Goal: Information Seeking & Learning: Learn about a topic

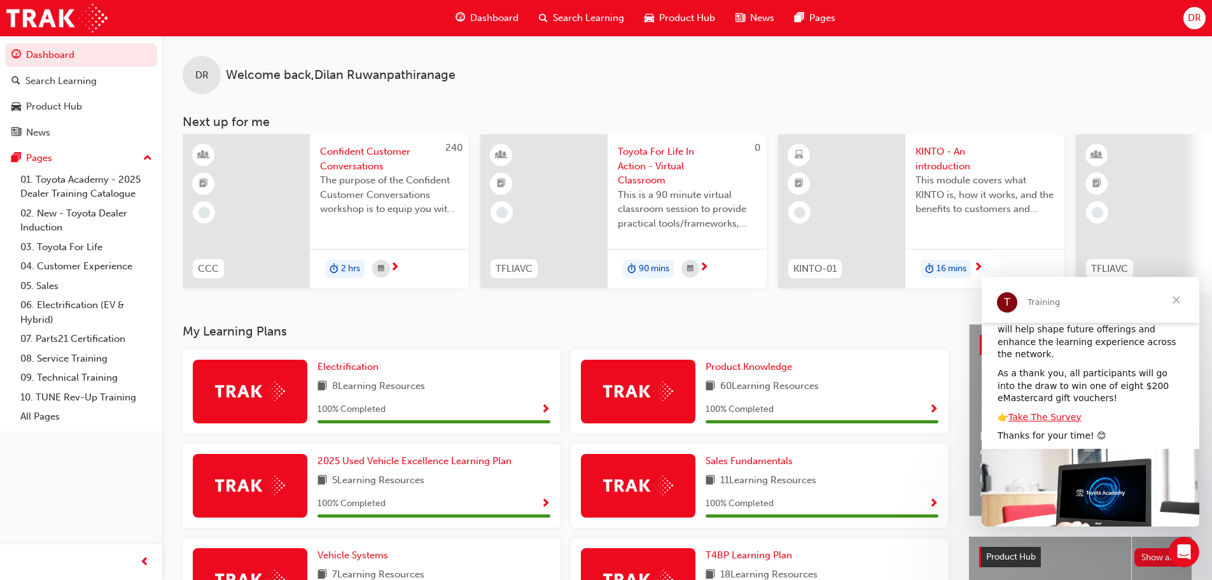
scroll to position [136, 0]
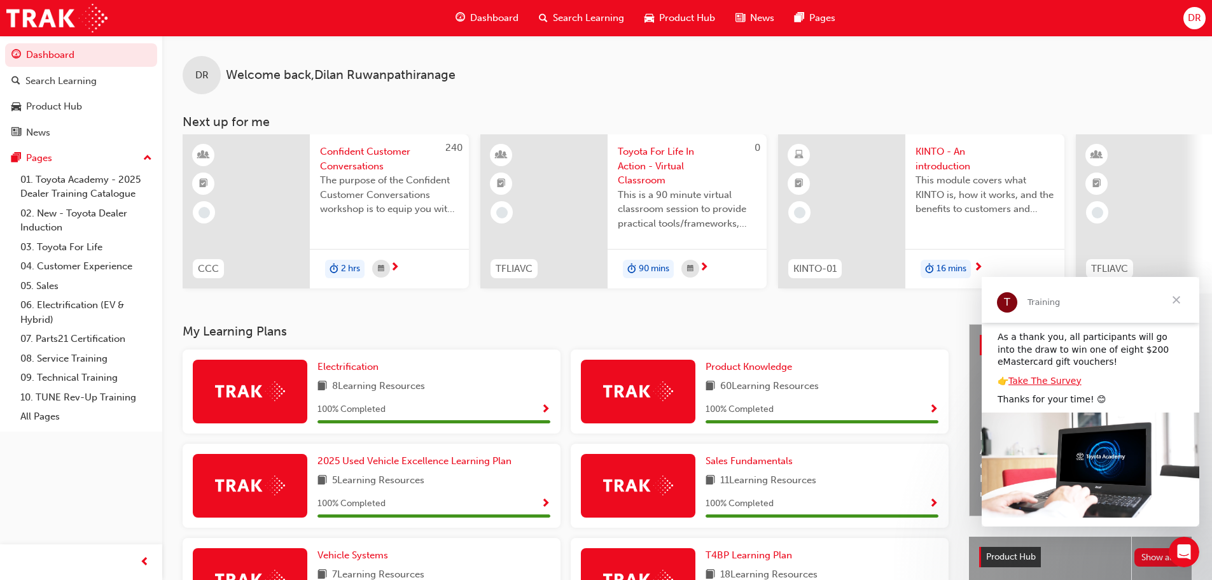
click at [1175, 305] on span "Close" at bounding box center [1177, 300] width 46 height 46
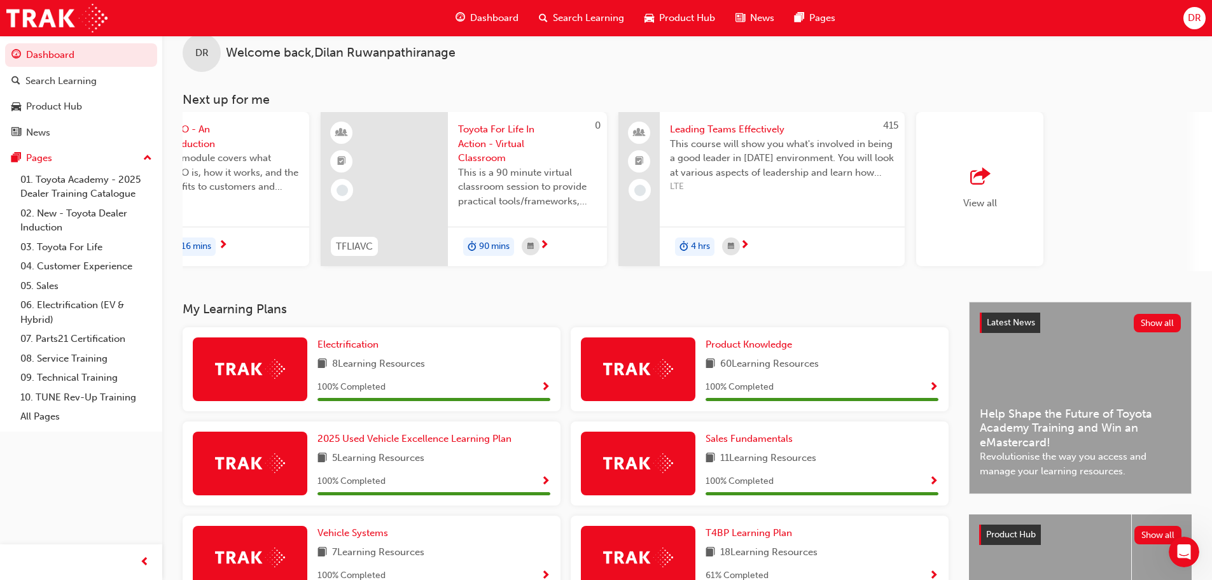
scroll to position [0, 0]
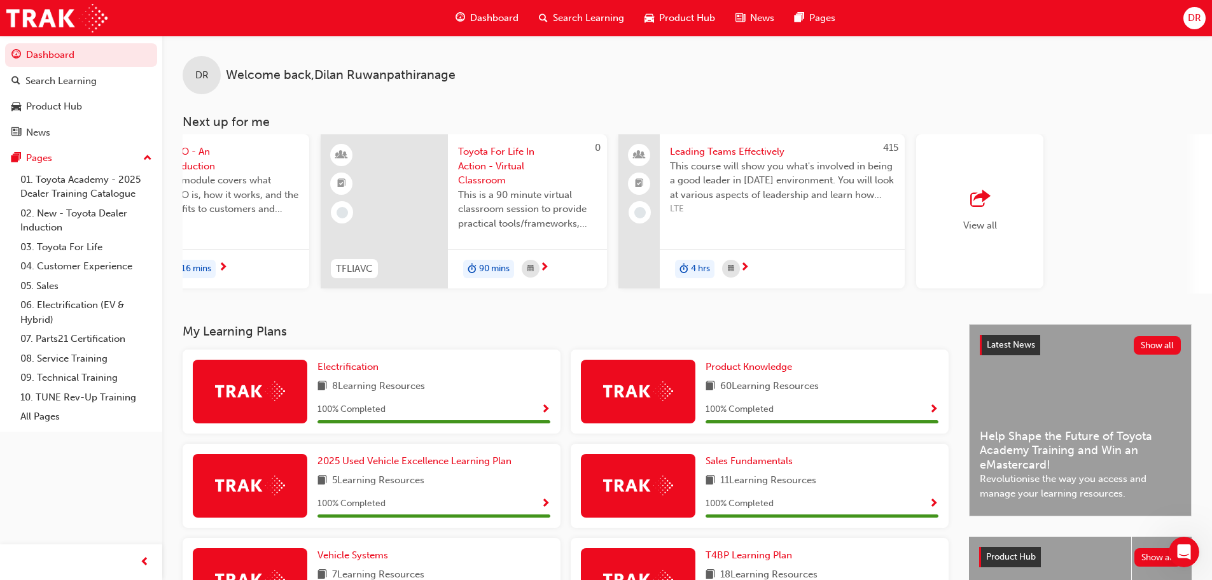
click at [549, 14] on div "Search Learning" at bounding box center [582, 18] width 106 height 26
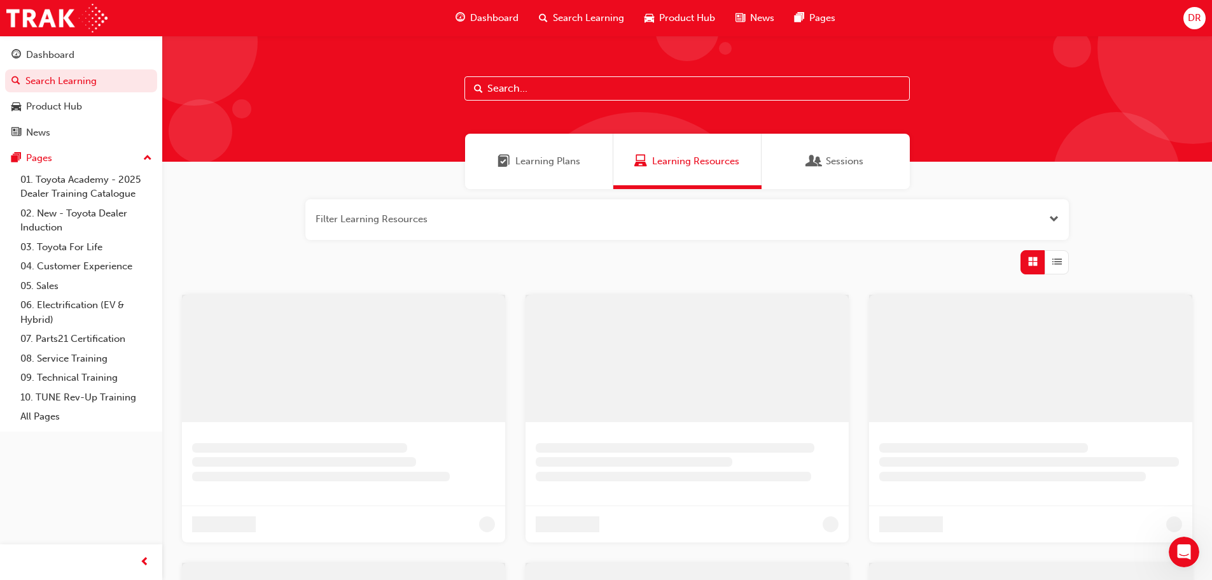
click at [514, 94] on input "text" at bounding box center [687, 88] width 445 height 24
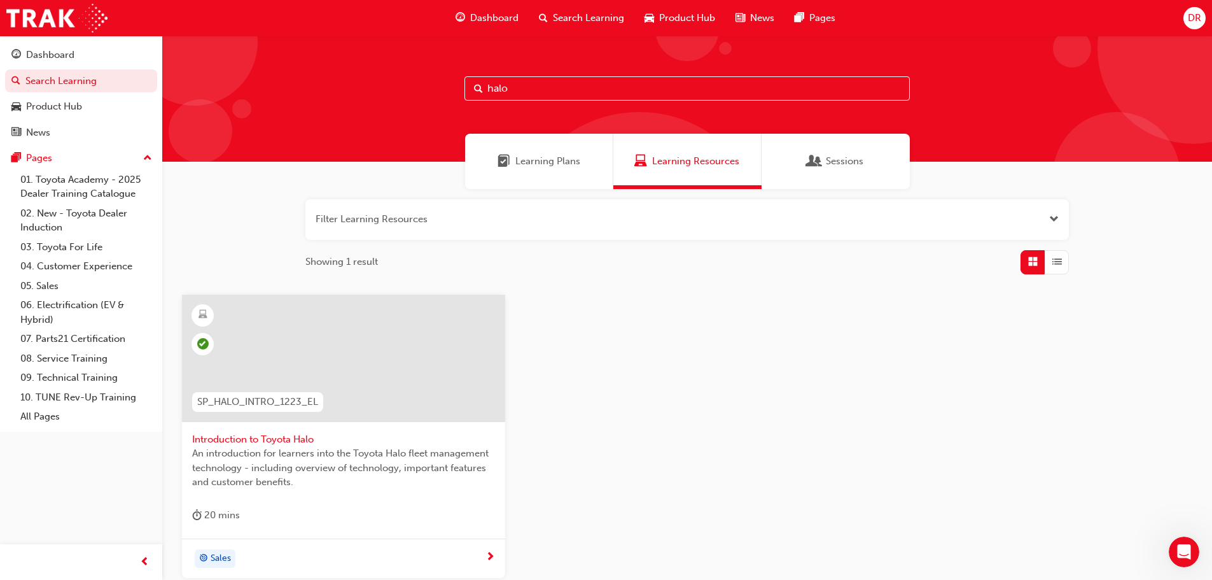
type input "halo"
click at [291, 438] on span "Introduction to Toyota Halo" at bounding box center [343, 439] width 303 height 15
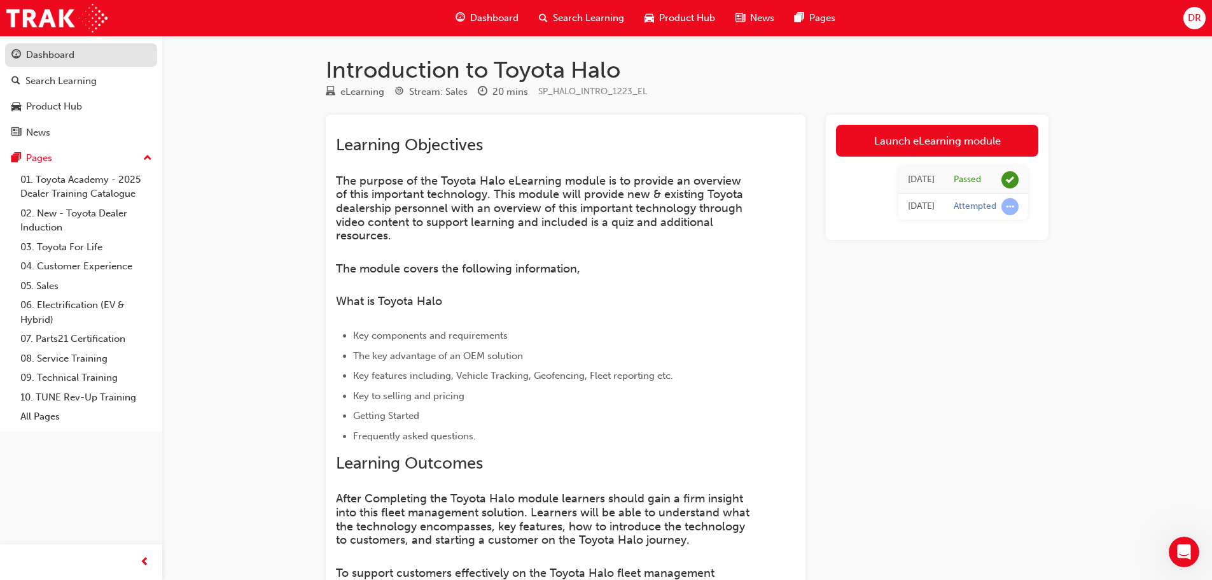
click at [48, 60] on div "Dashboard" at bounding box center [50, 55] width 48 height 15
